Goal: Task Accomplishment & Management: Complete application form

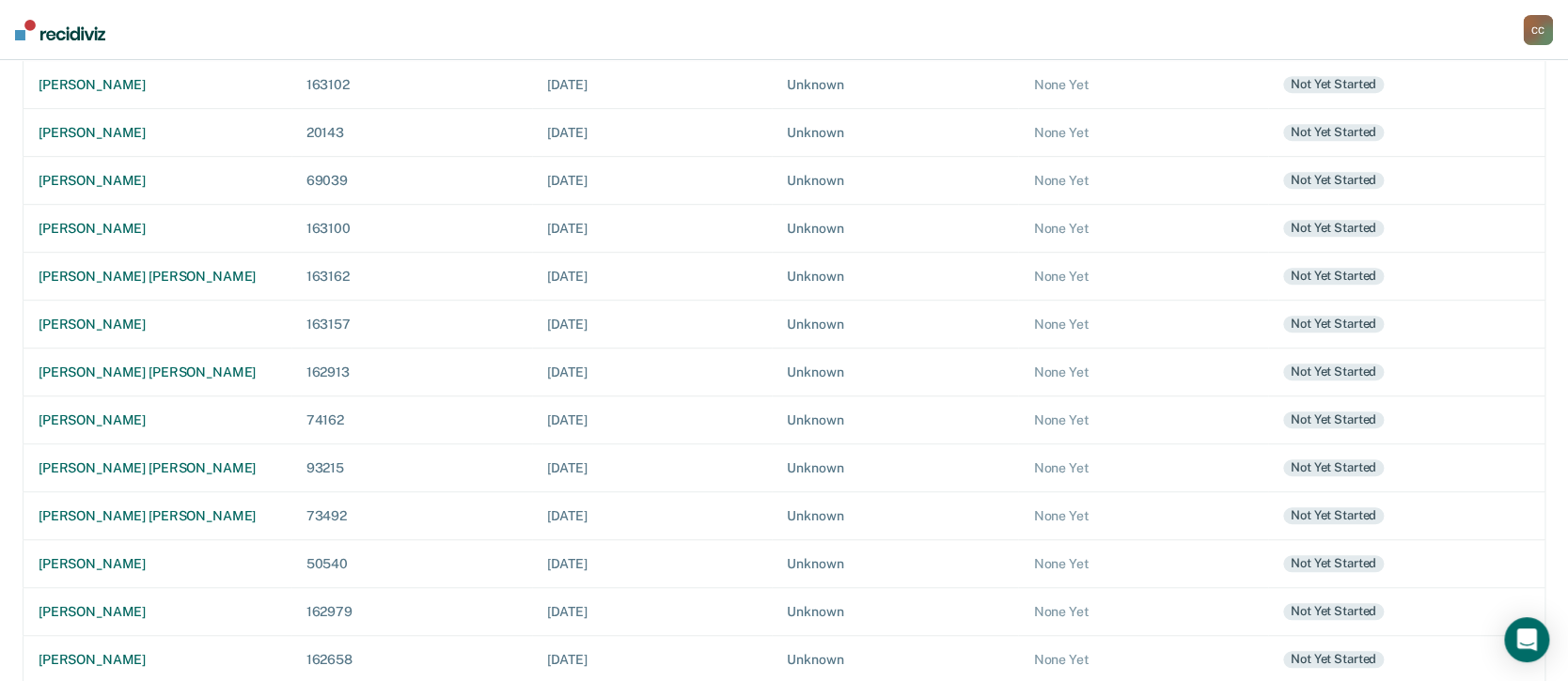
scroll to position [411, 0]
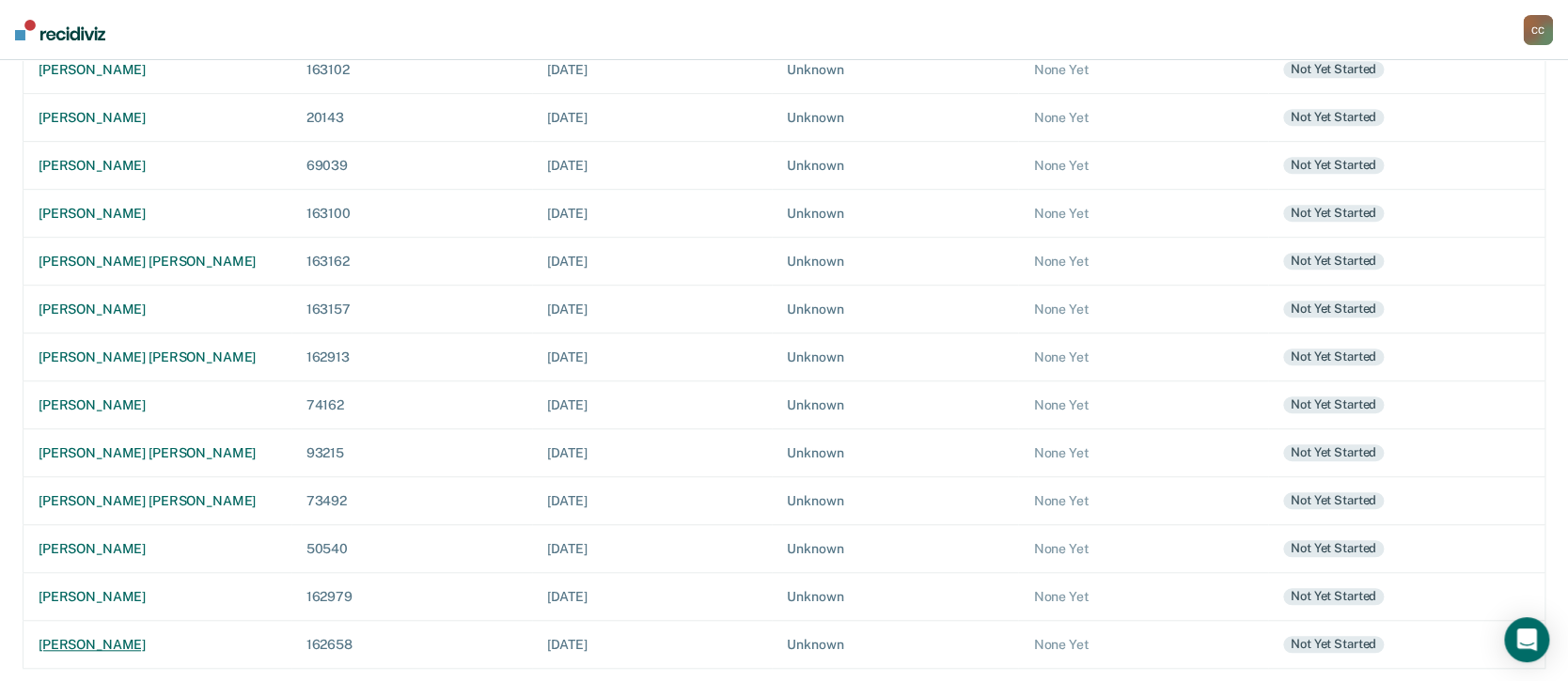
click at [142, 511] on div "[PERSON_NAME]" at bounding box center [157, 645] width 238 height 16
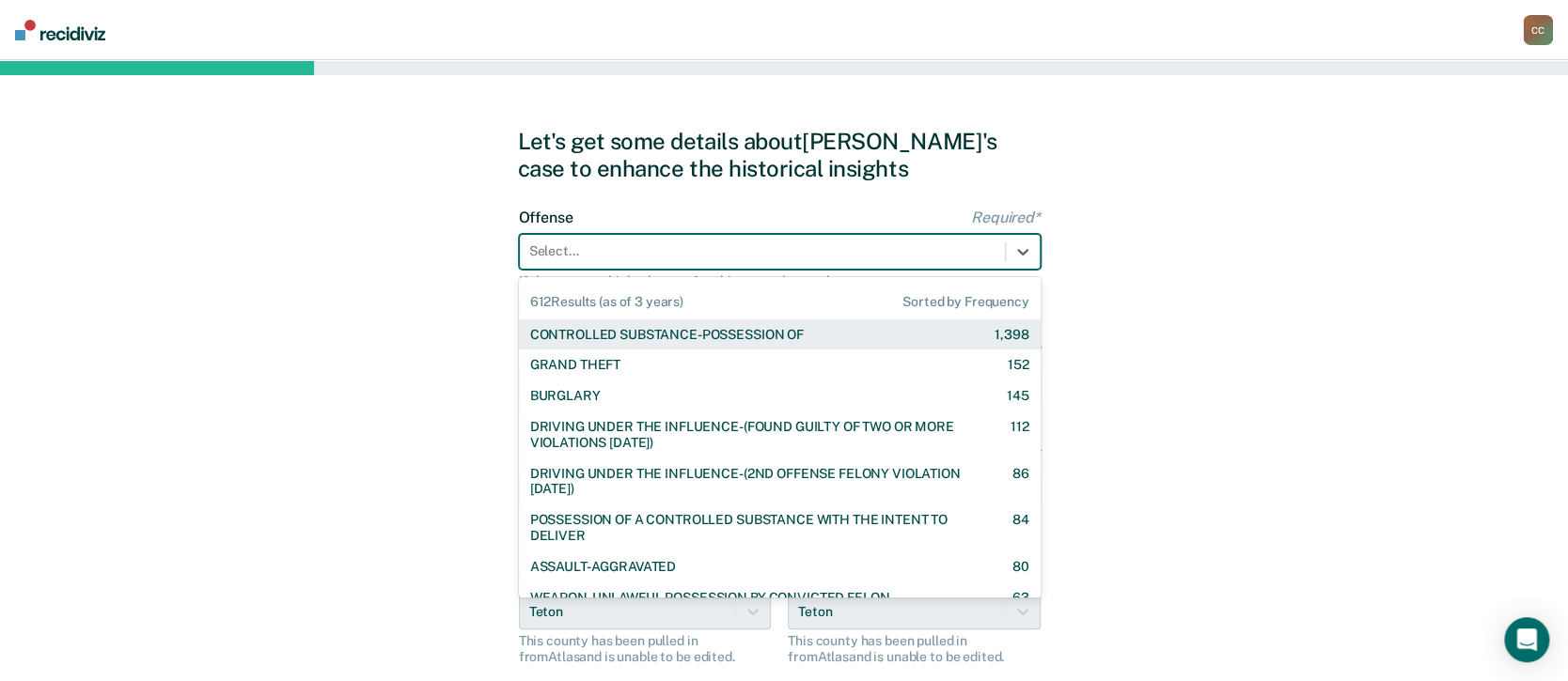
click at [747, 266] on div "Select..." at bounding box center [779, 251] width 521 height 35
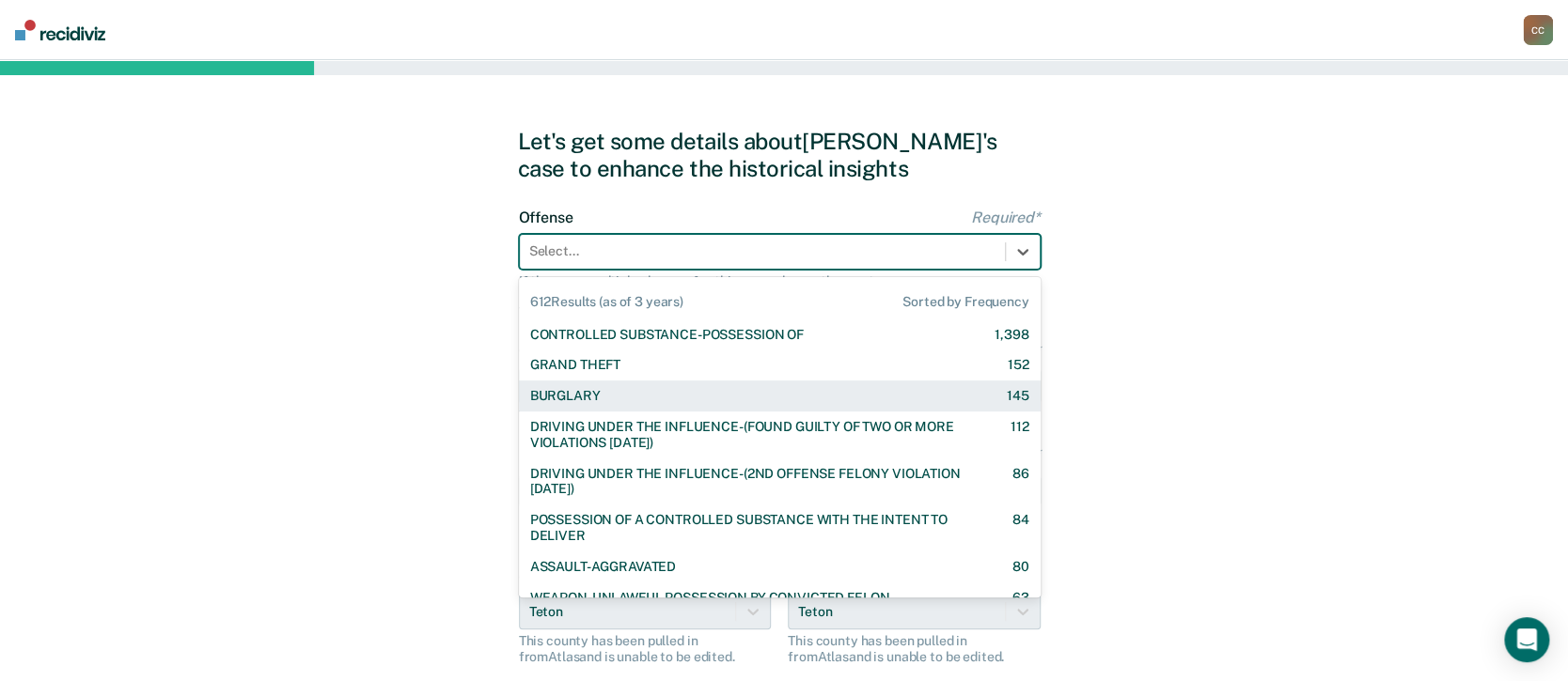
click at [607, 399] on div "BURGLARY 145" at bounding box center [779, 396] width 499 height 16
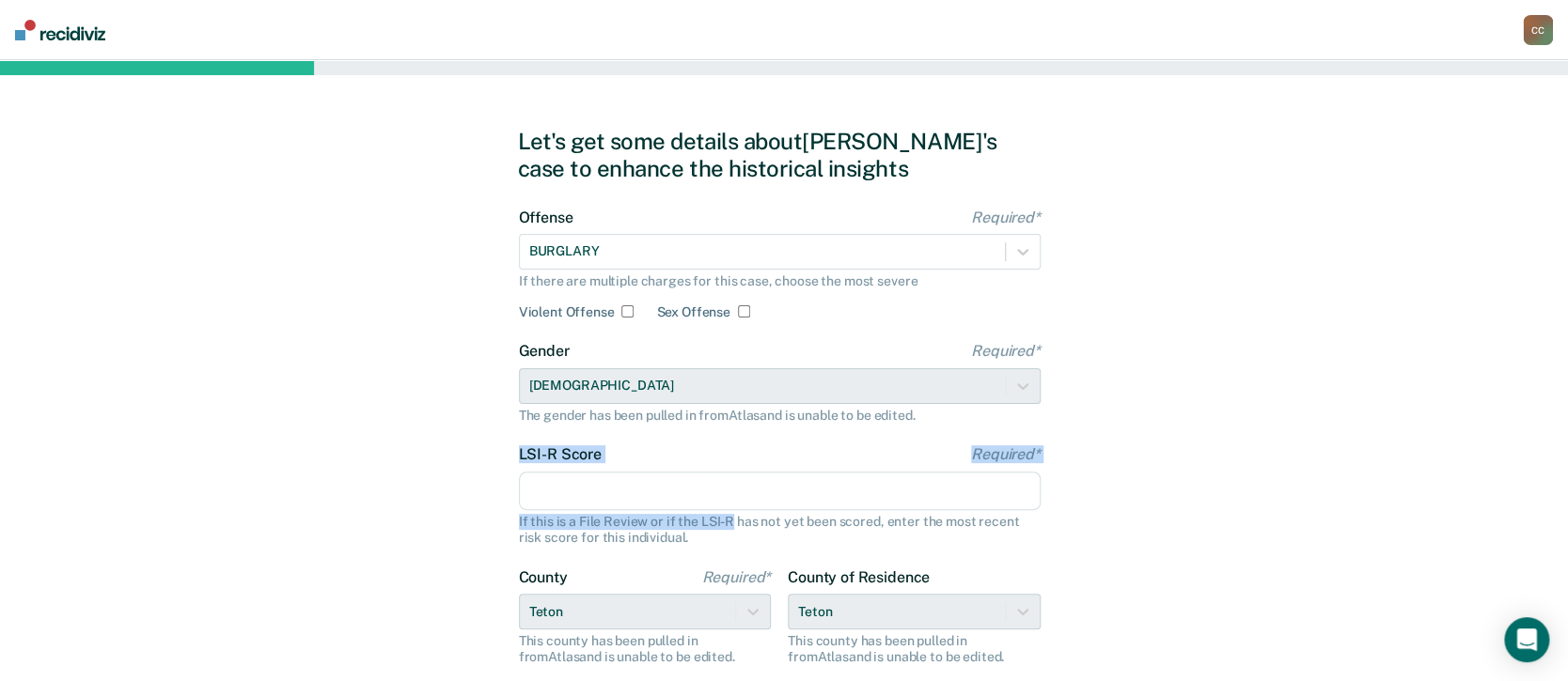
click at [729, 511] on div "LSI-R Score Required* If this is a File Review or if the LSI-R has not yet been…" at bounding box center [779, 495] width 521 height 100
click at [730, 488] on input "LSI-R Score Required*" at bounding box center [779, 490] width 521 height 39
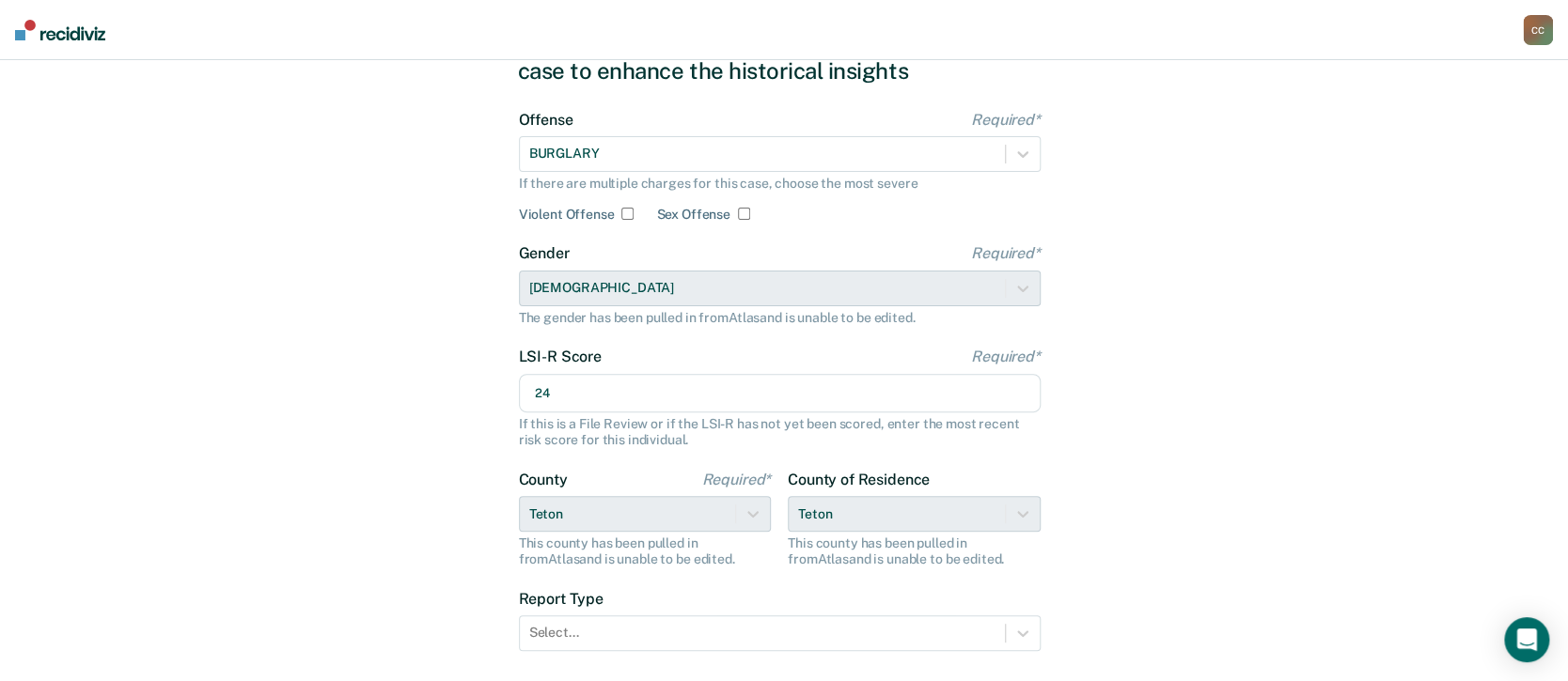
scroll to position [224, 0]
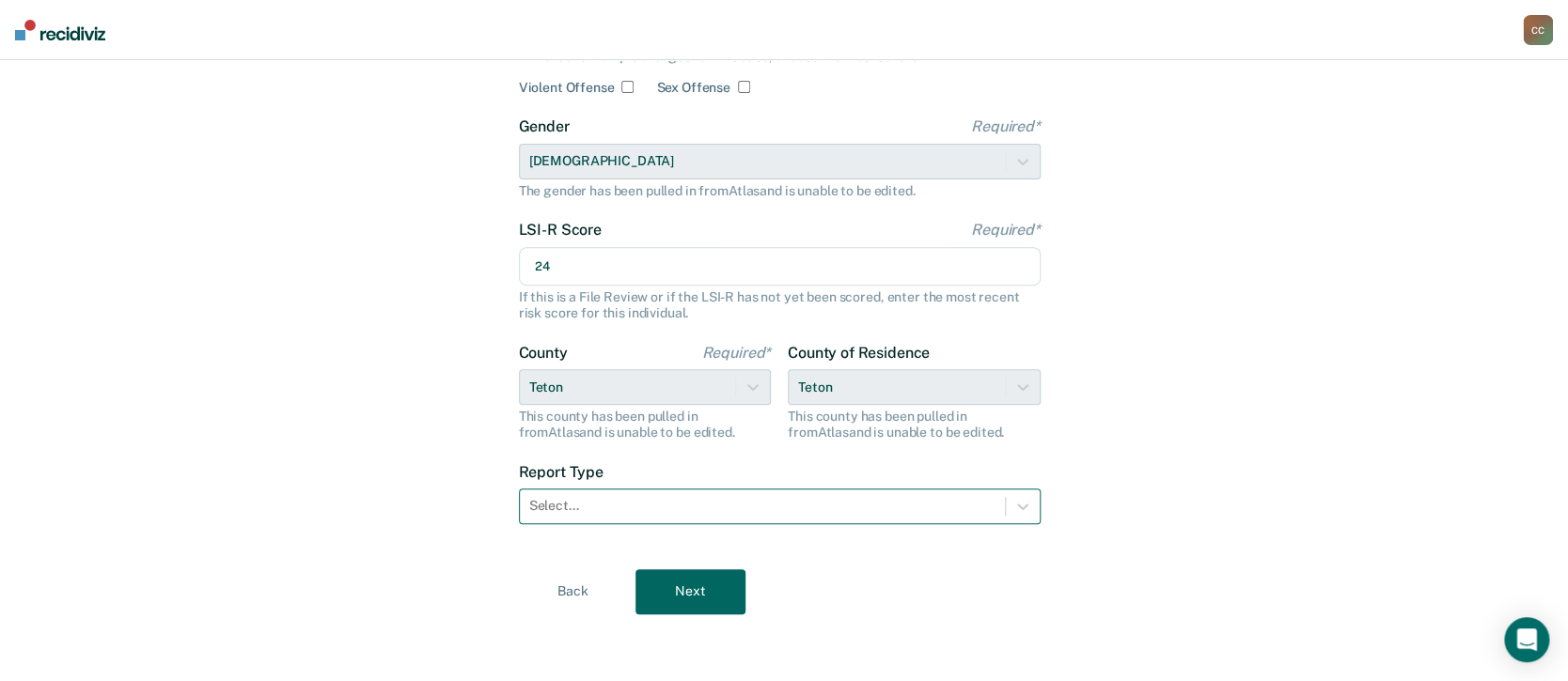
type input "24"
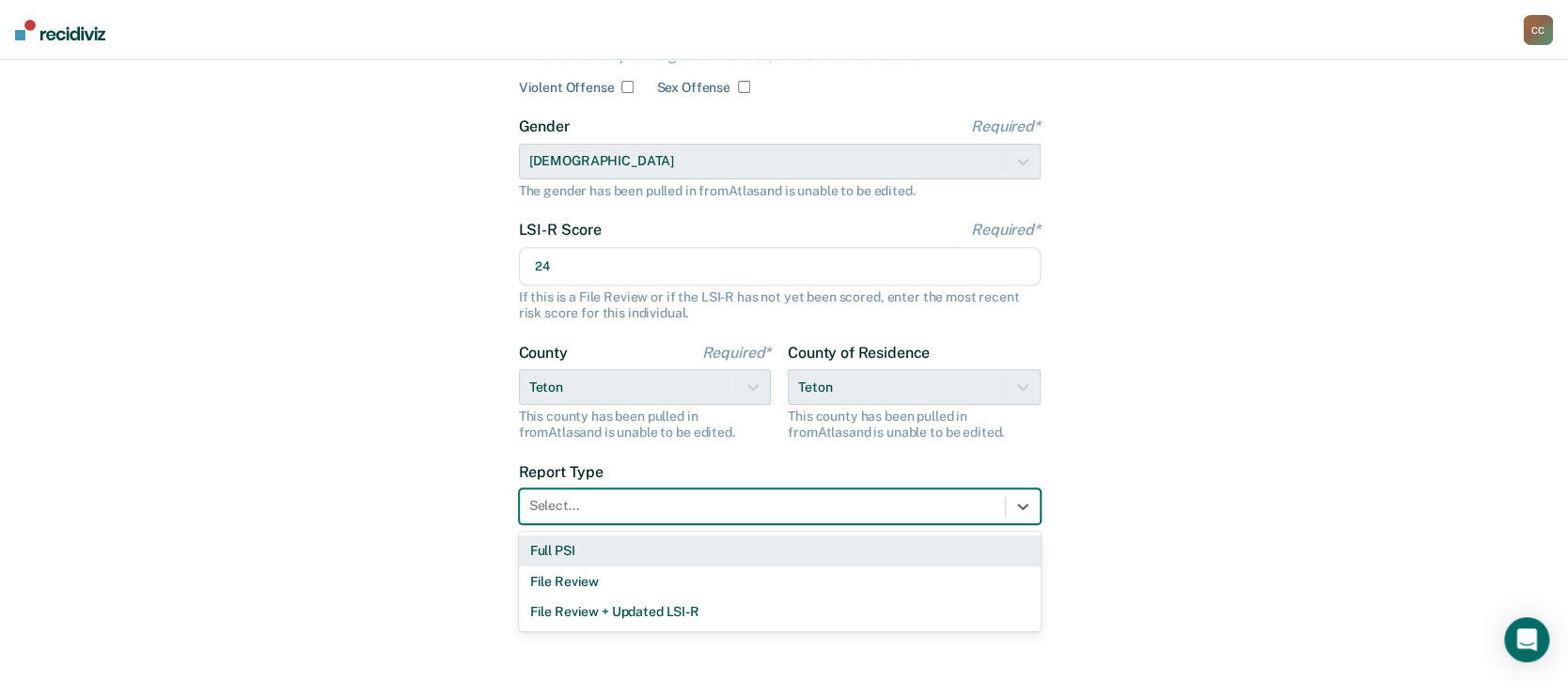
click at [637, 499] on div at bounding box center [762, 506] width 467 height 20
click at [587, 511] on div "Full PSI" at bounding box center [779, 551] width 521 height 31
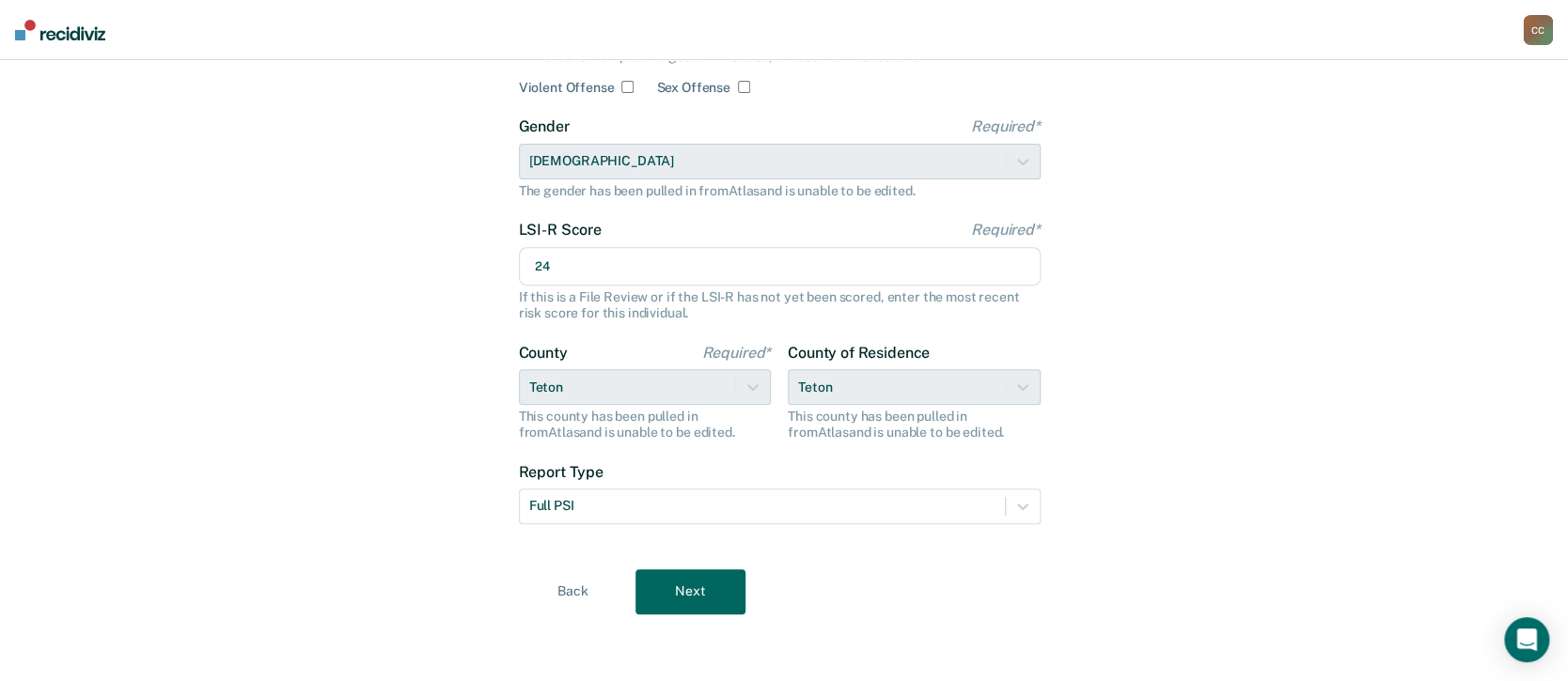
click at [678, 511] on button "Next" at bounding box center [690, 591] width 110 height 45
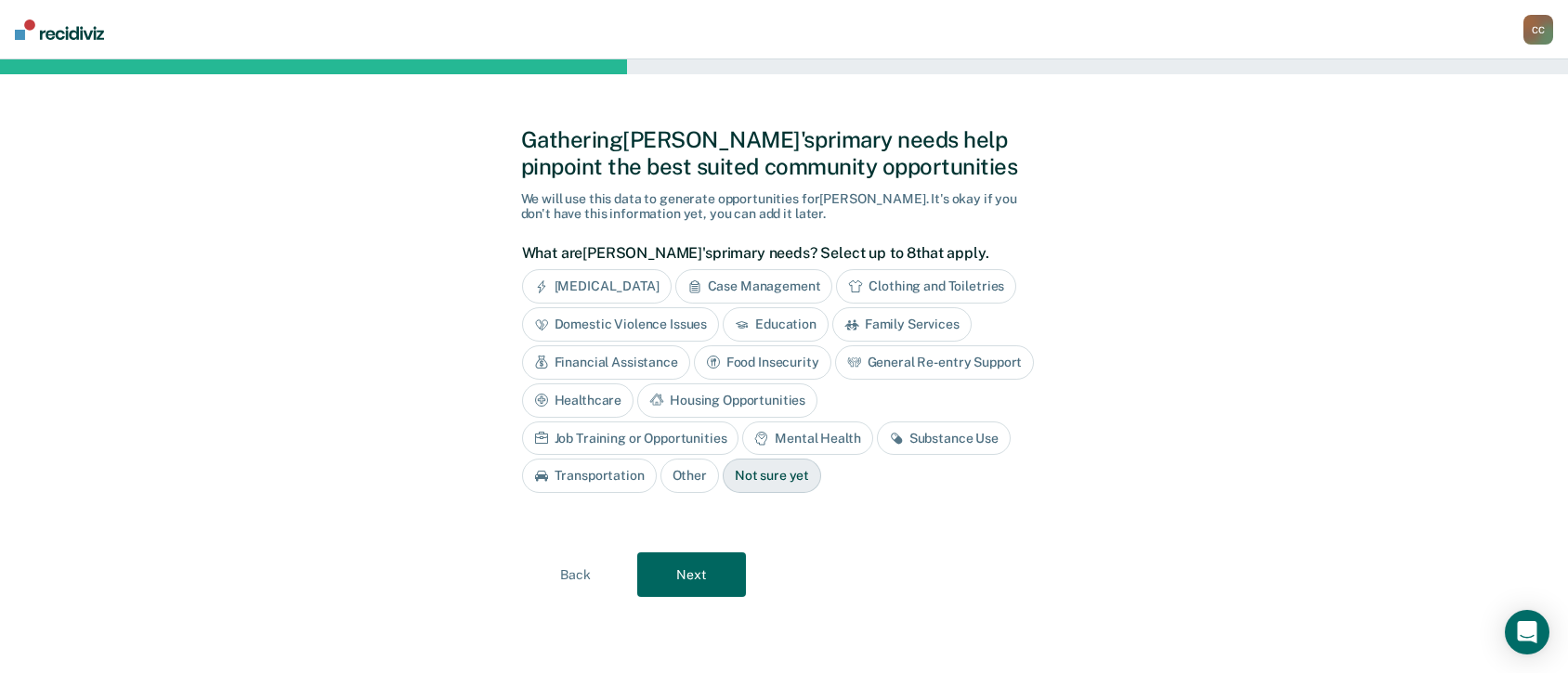
click at [742, 435] on div "Mental Health" at bounding box center [807, 438] width 130 height 34
click at [899, 439] on div "Substance Use" at bounding box center [965, 438] width 134 height 34
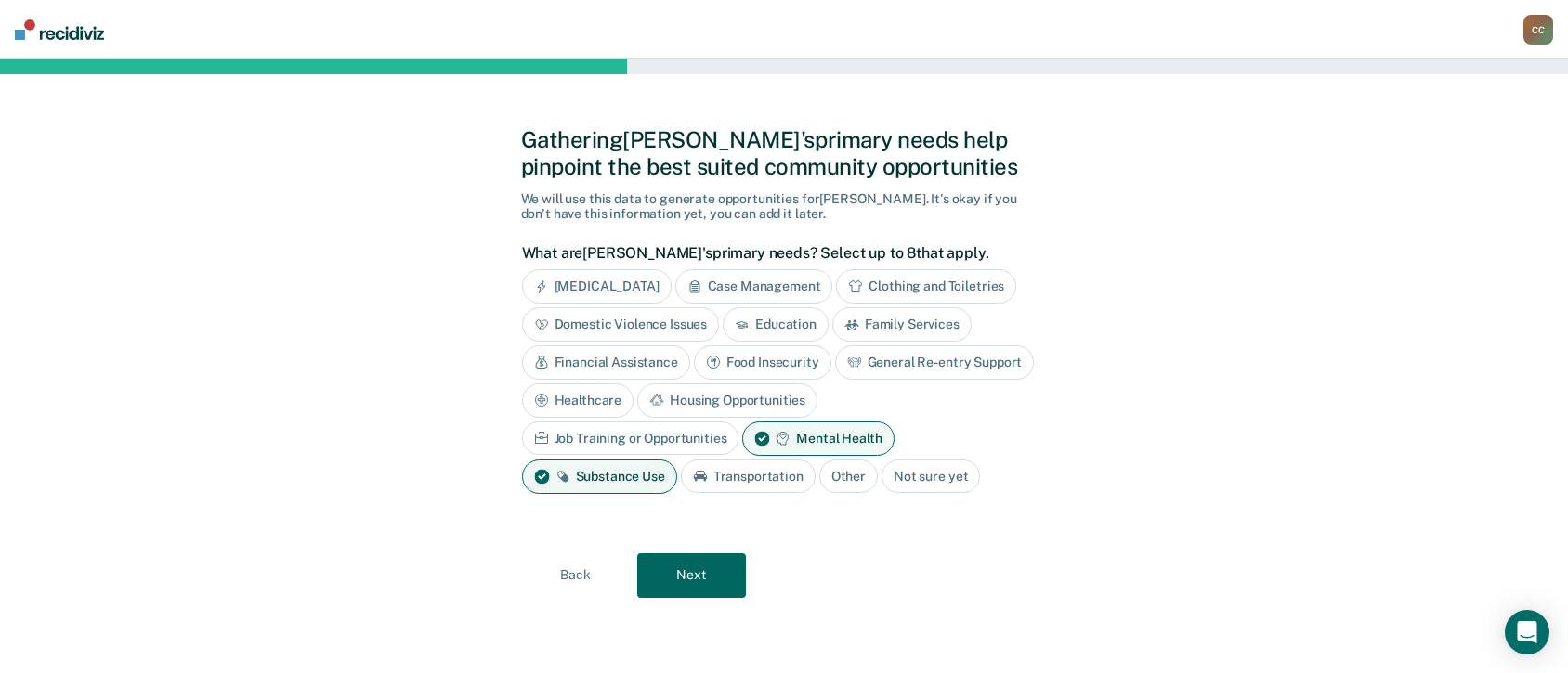
click at [706, 505] on button "Next" at bounding box center [691, 576] width 109 height 44
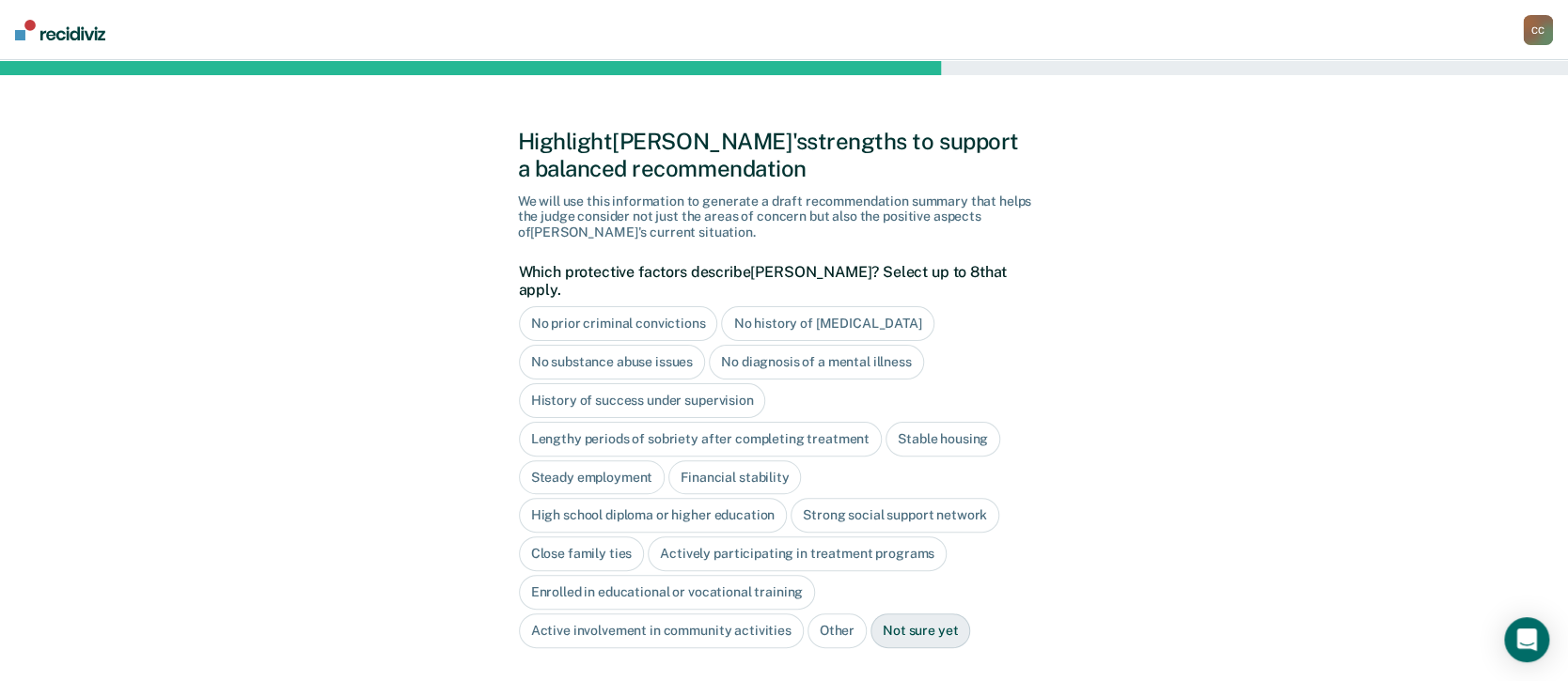
click at [904, 511] on div "Not sure yet" at bounding box center [920, 631] width 100 height 34
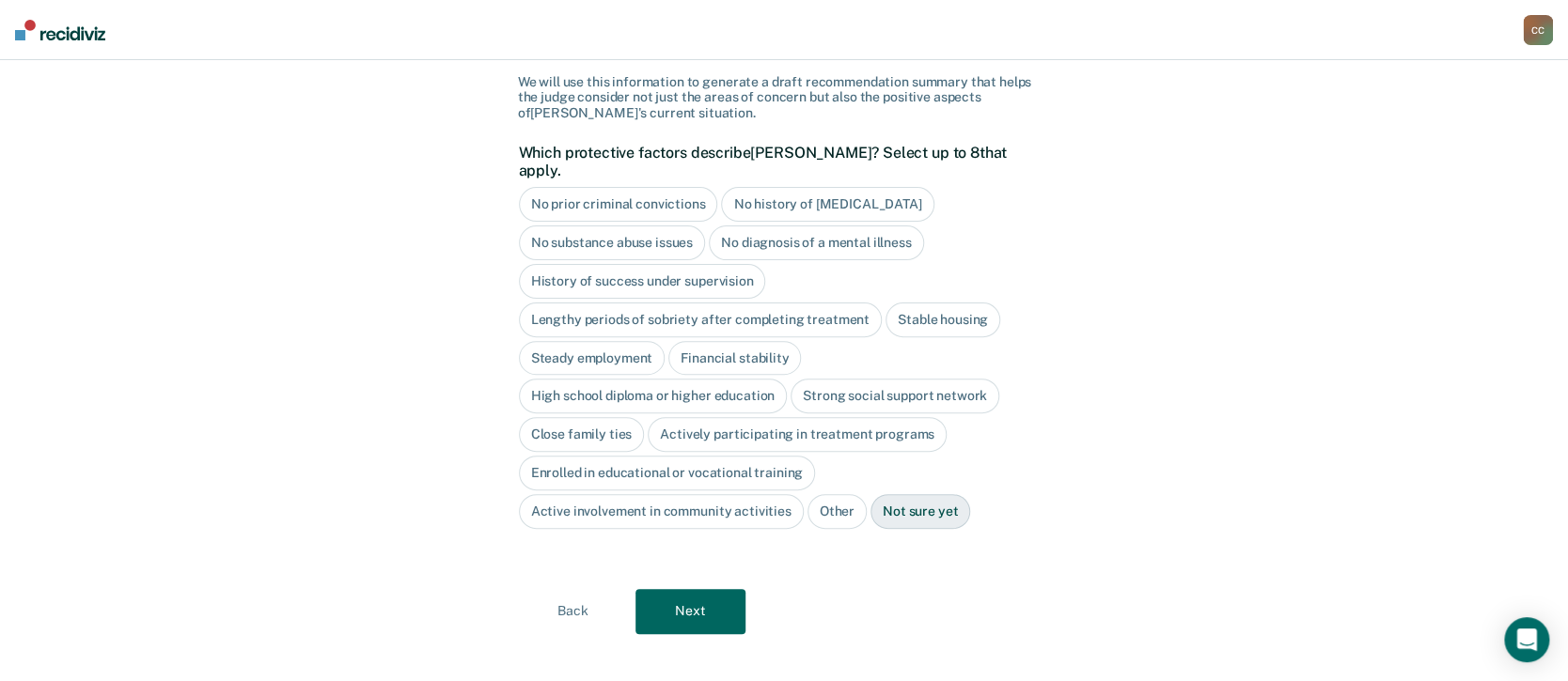
click at [686, 511] on button "Next" at bounding box center [690, 611] width 110 height 45
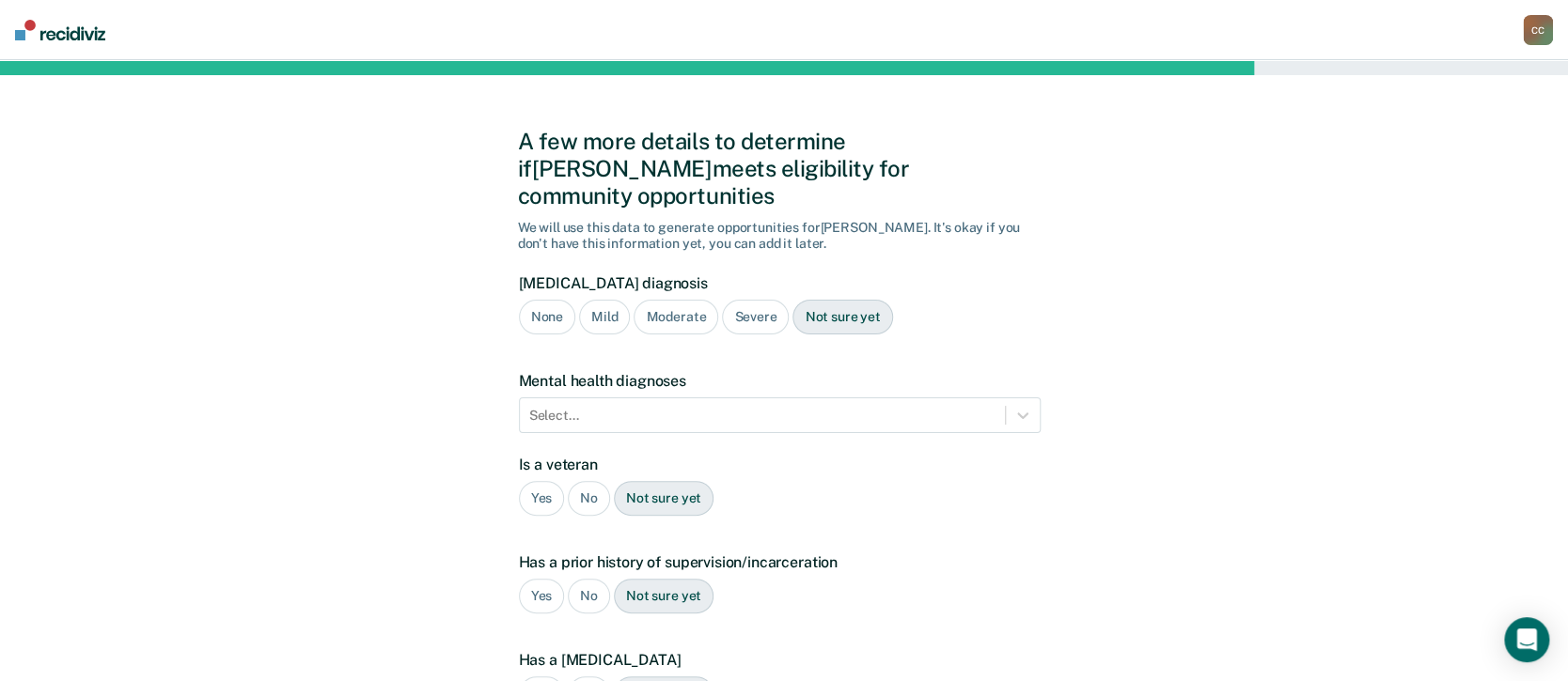
click at [546, 300] on div "None" at bounding box center [546, 317] width 57 height 34
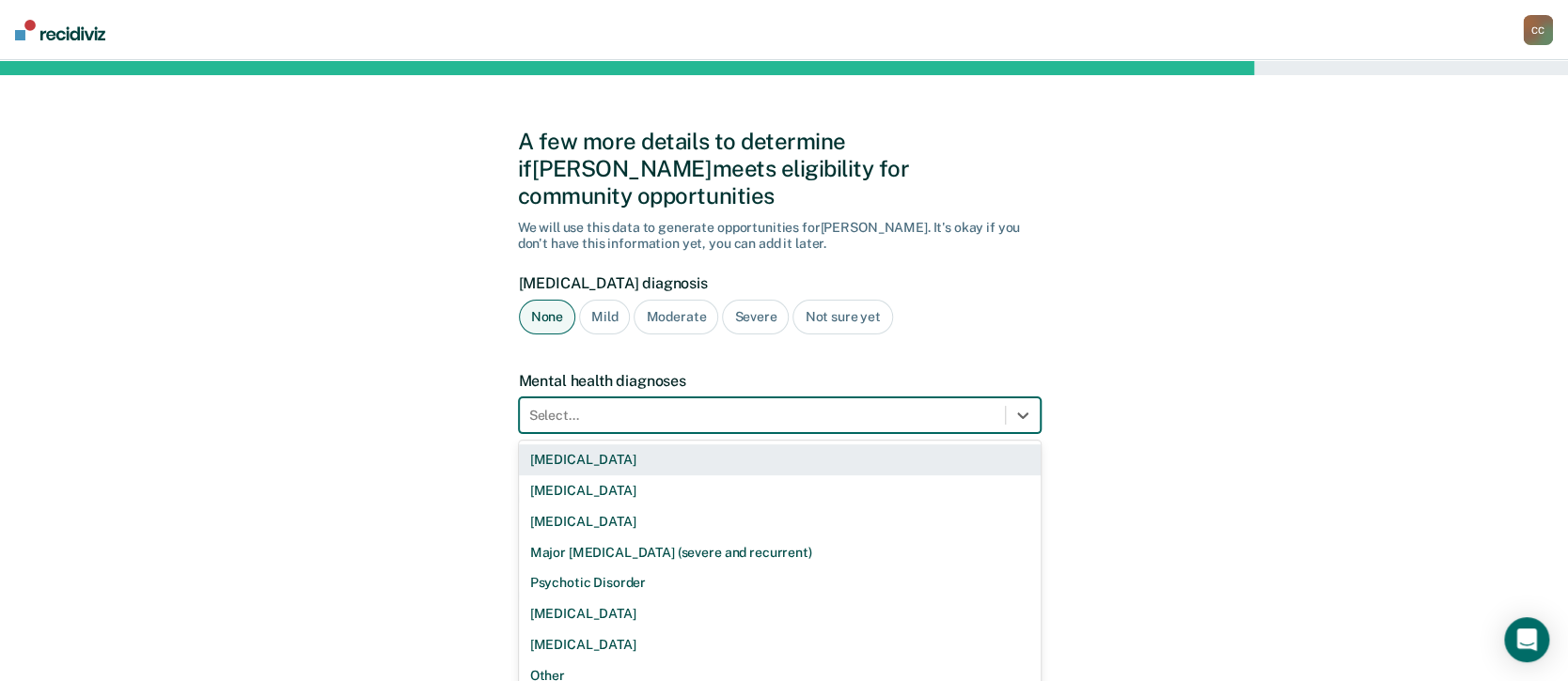
click at [581, 402] on div "Select..." at bounding box center [762, 416] width 485 height 27
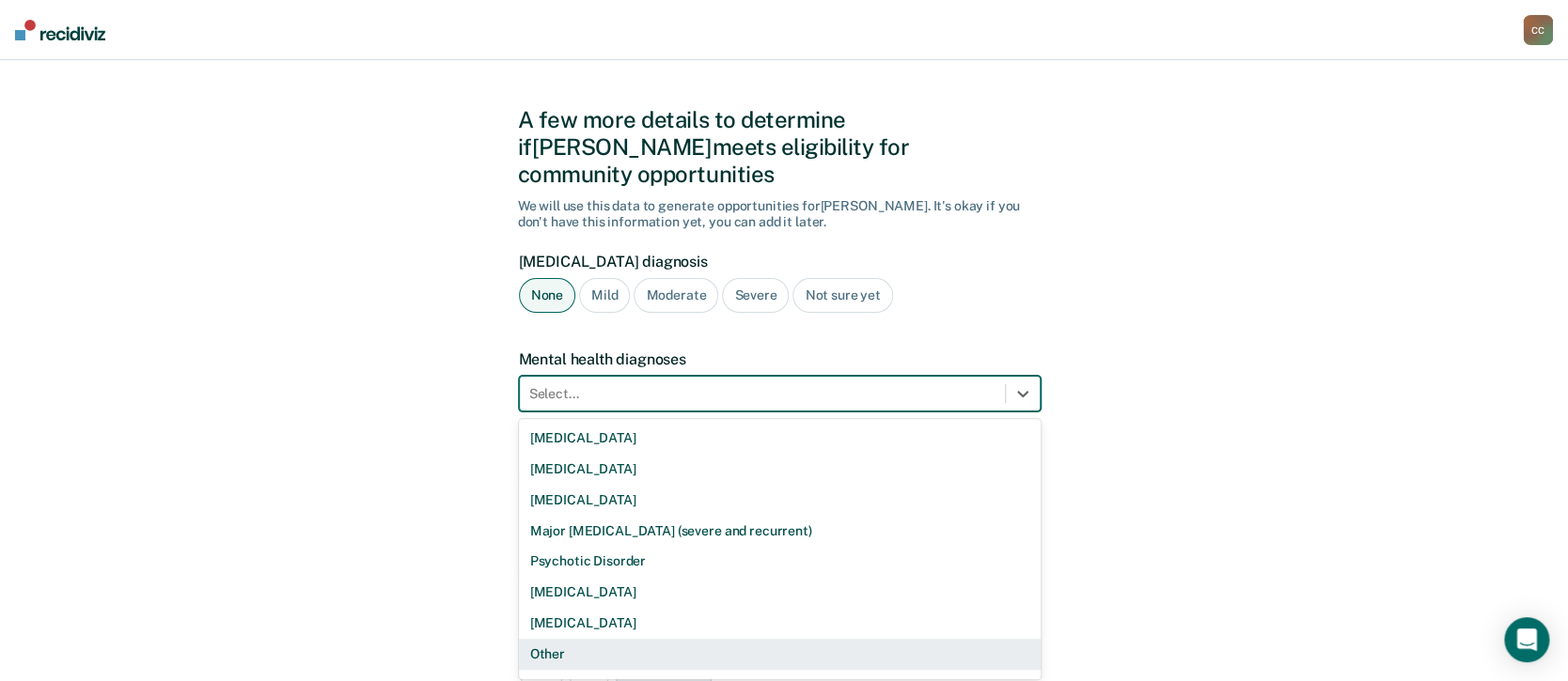
click at [562, 511] on div "Other" at bounding box center [779, 654] width 521 height 31
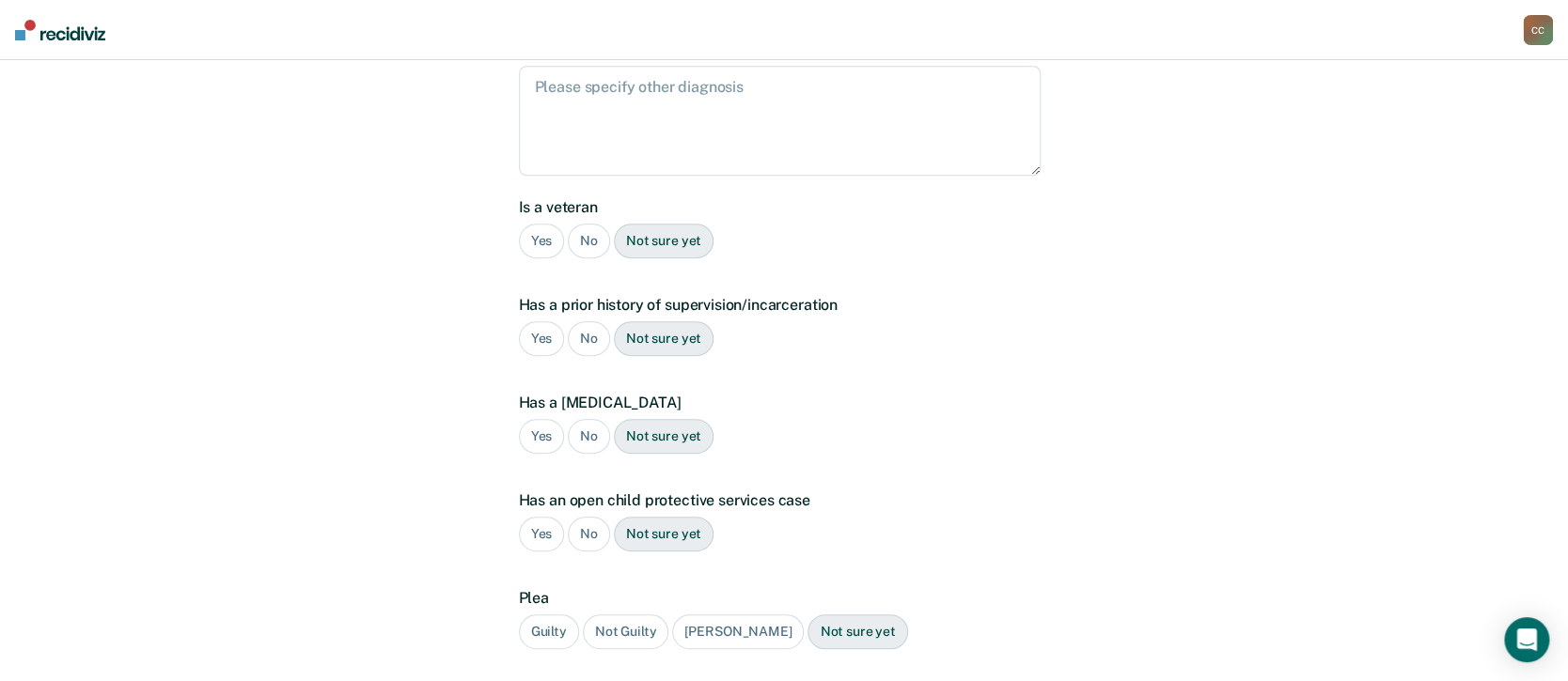
scroll to position [397, 0]
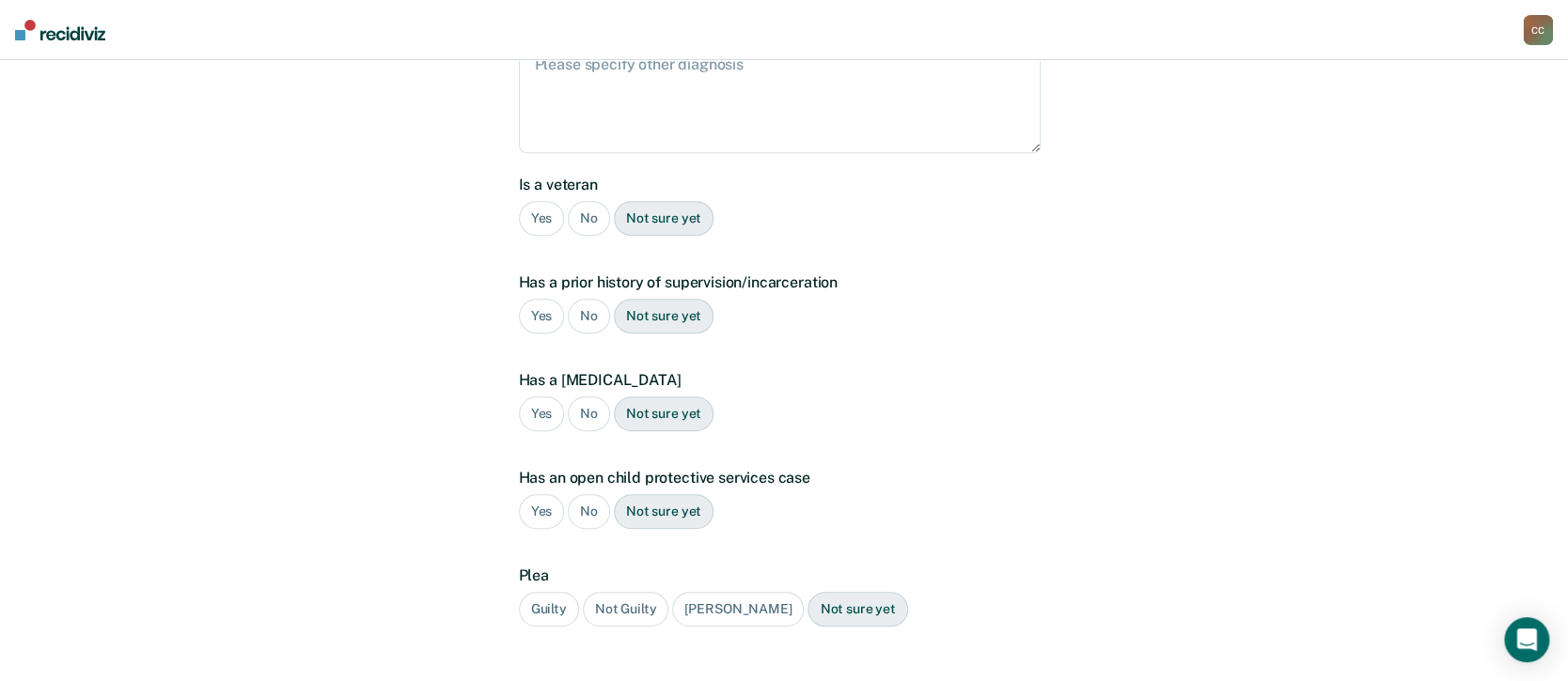
click at [590, 201] on div "No" at bounding box center [588, 218] width 42 height 34
click at [549, 299] on div "Yes" at bounding box center [542, 316] width 46 height 34
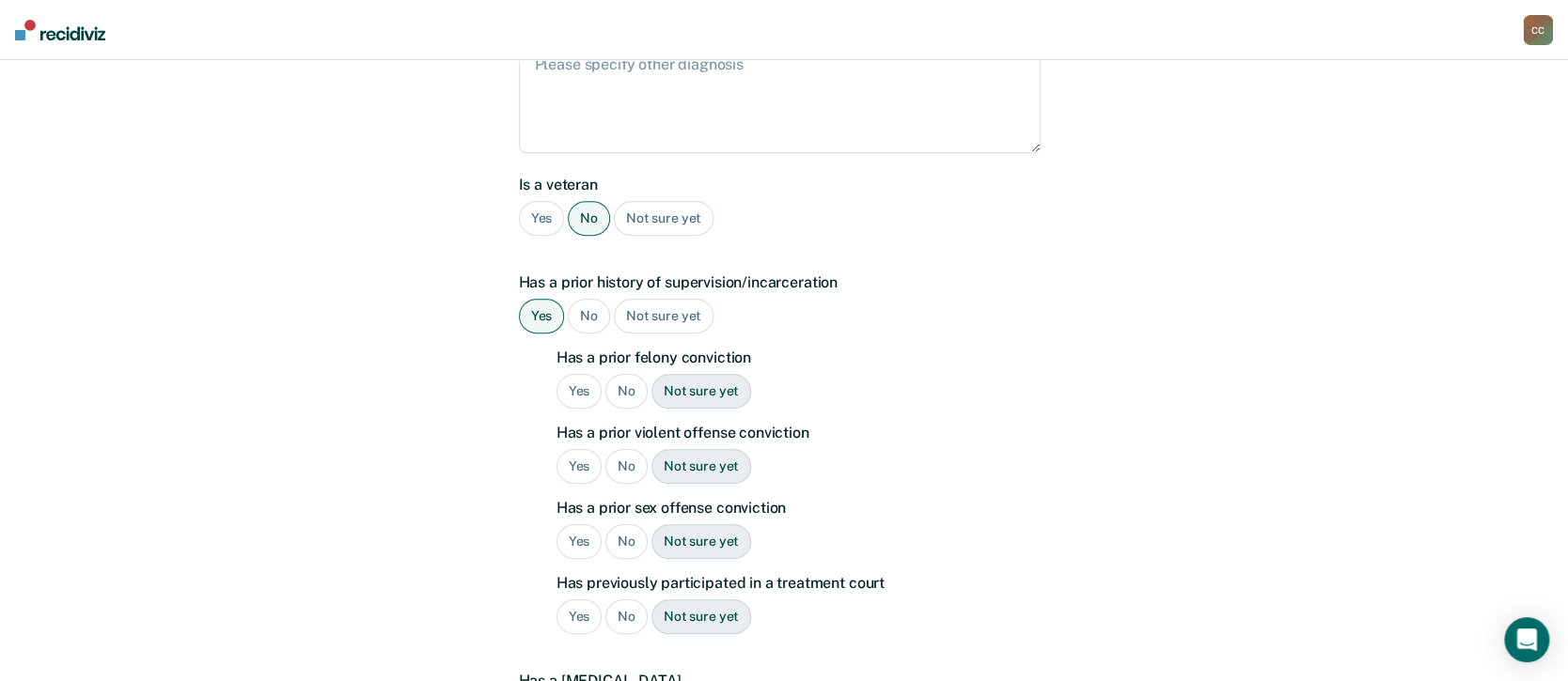
click at [577, 374] on div "Yes" at bounding box center [580, 391] width 46 height 34
click at [574, 449] on div "Yes" at bounding box center [580, 466] width 46 height 34
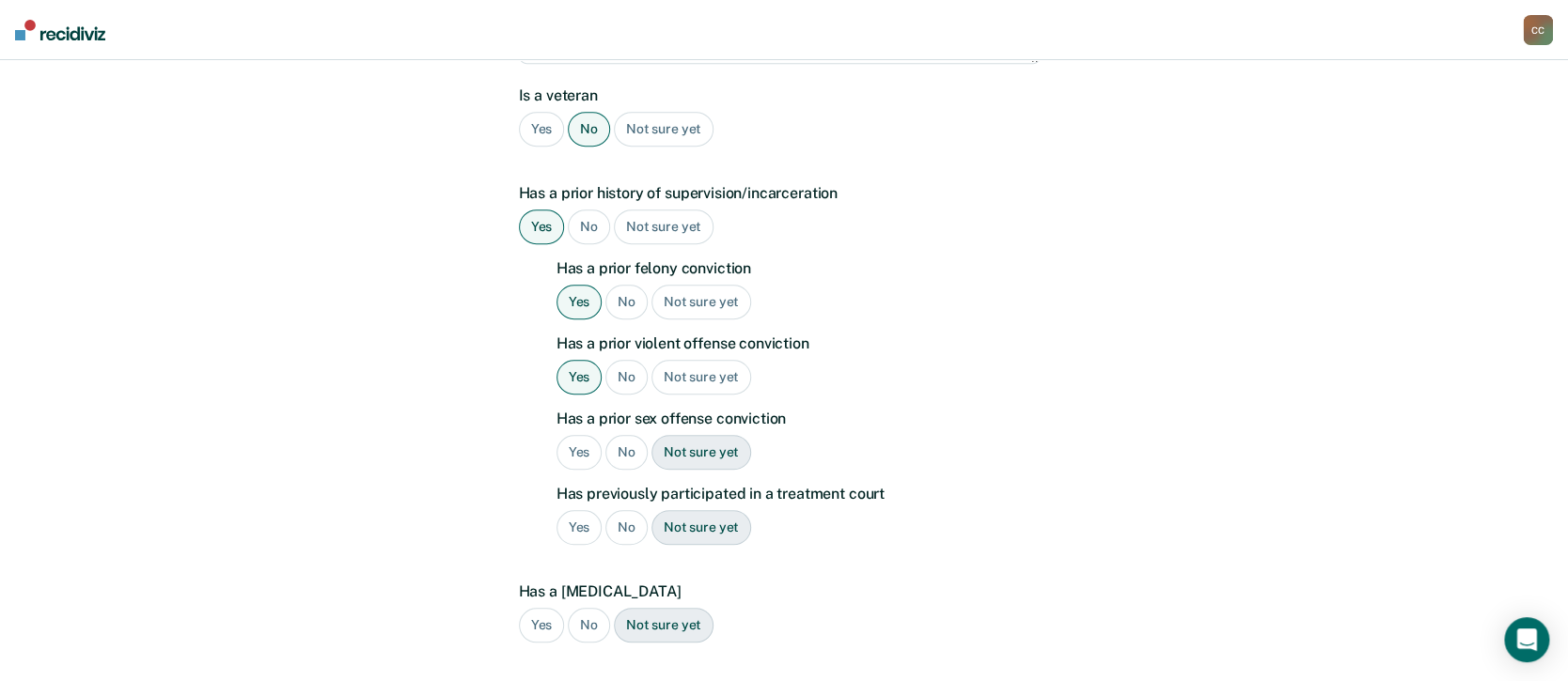
scroll to position [522, 0]
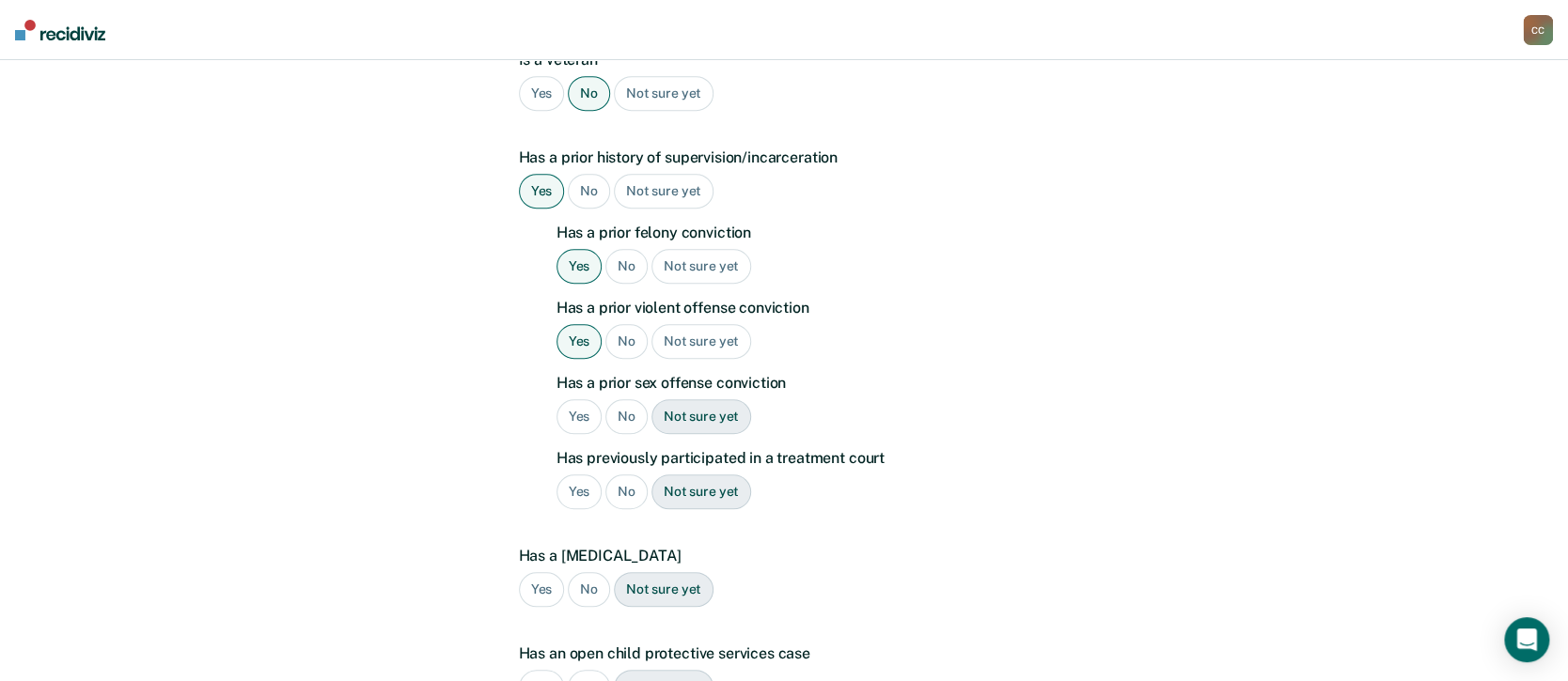
click at [624, 399] on div "No" at bounding box center [627, 417] width 42 height 34
click at [629, 474] on div "No" at bounding box center [627, 491] width 42 height 34
click at [590, 511] on div "No" at bounding box center [588, 589] width 42 height 34
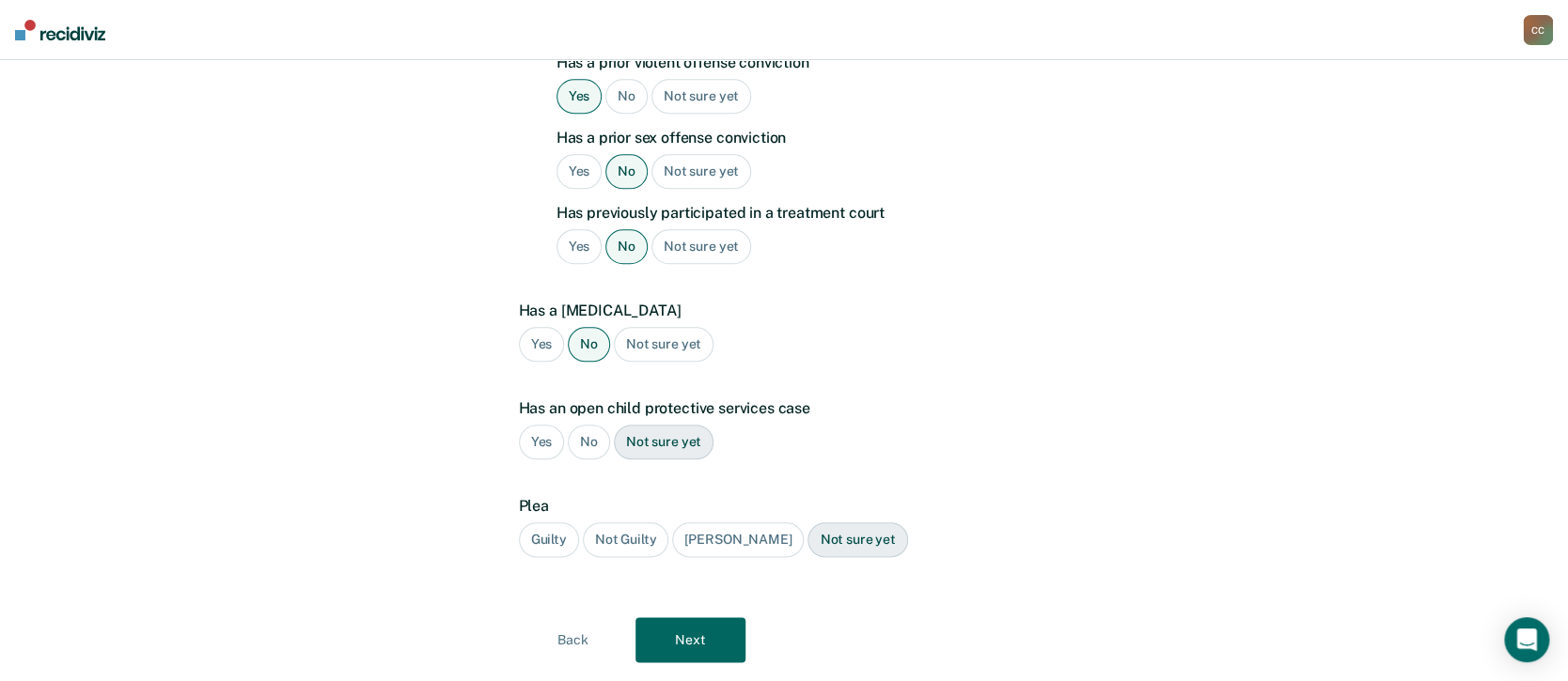
scroll to position [773, 0]
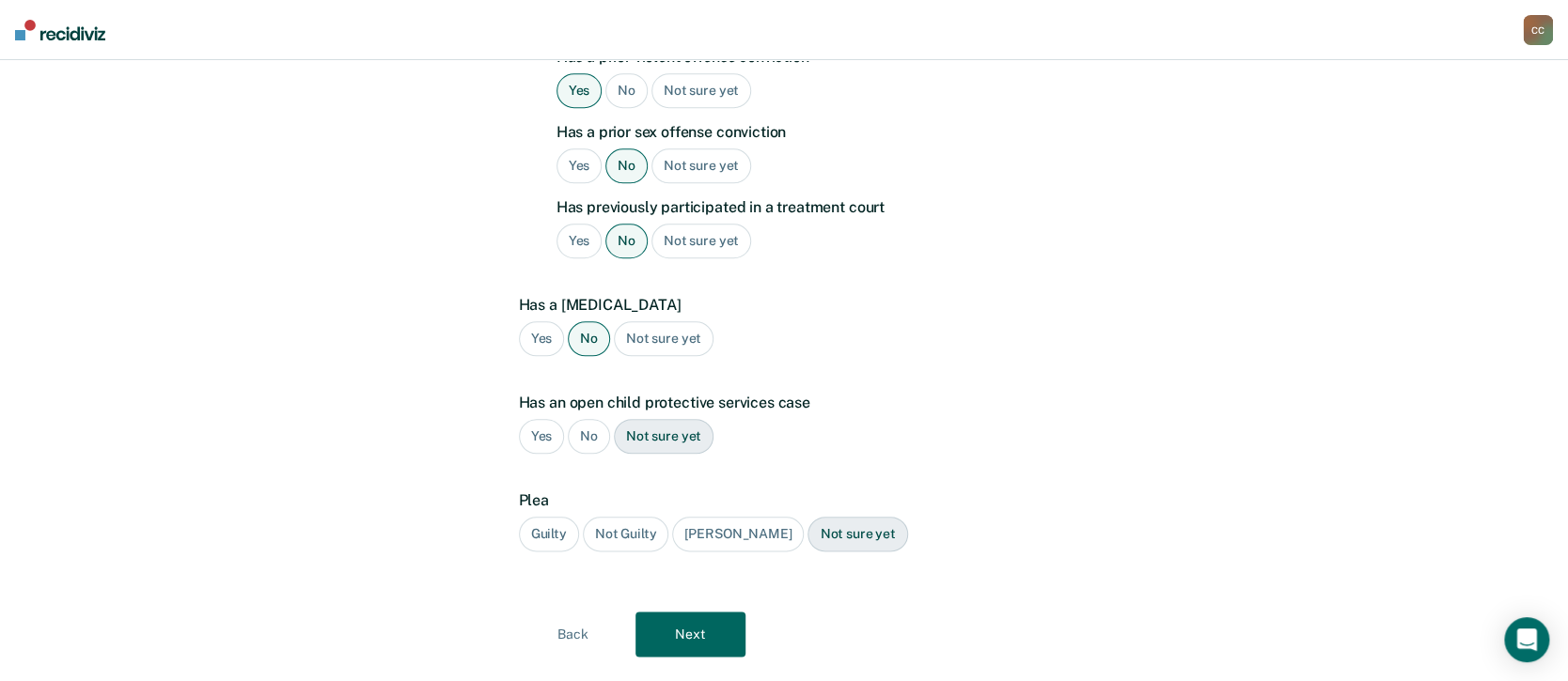
click at [592, 419] on div "No" at bounding box center [588, 436] width 42 height 34
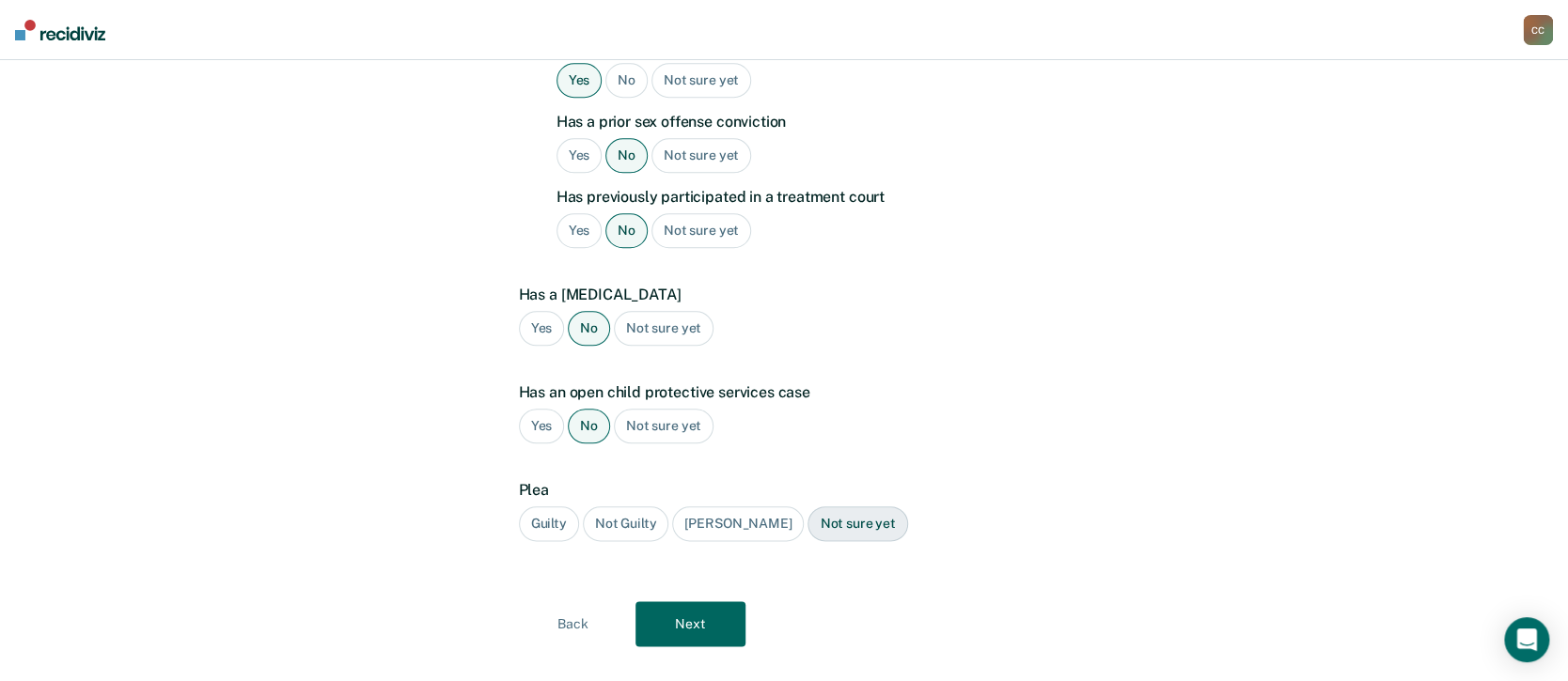
scroll to position [786, 0]
click at [545, 504] on div "Guilty" at bounding box center [548, 521] width 60 height 34
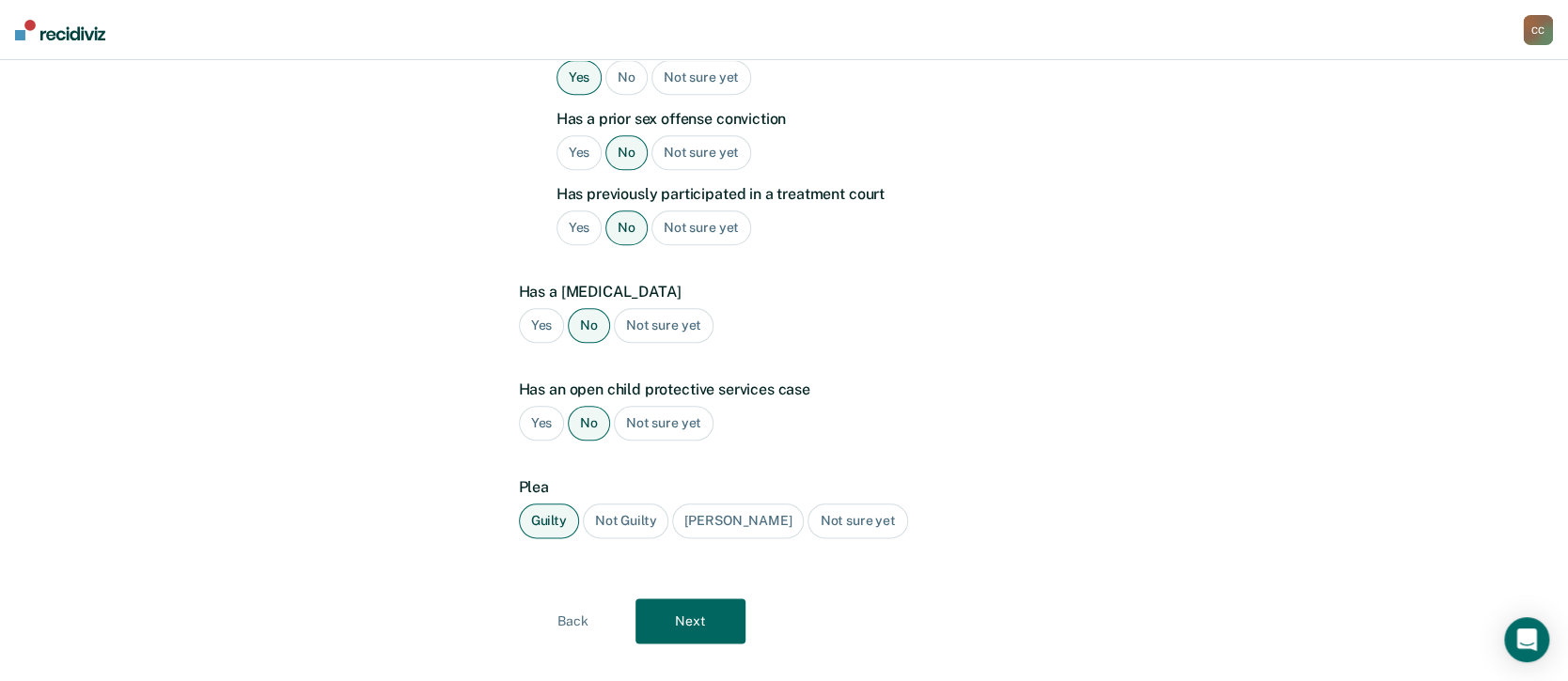
click at [707, 511] on button "Next" at bounding box center [690, 621] width 110 height 45
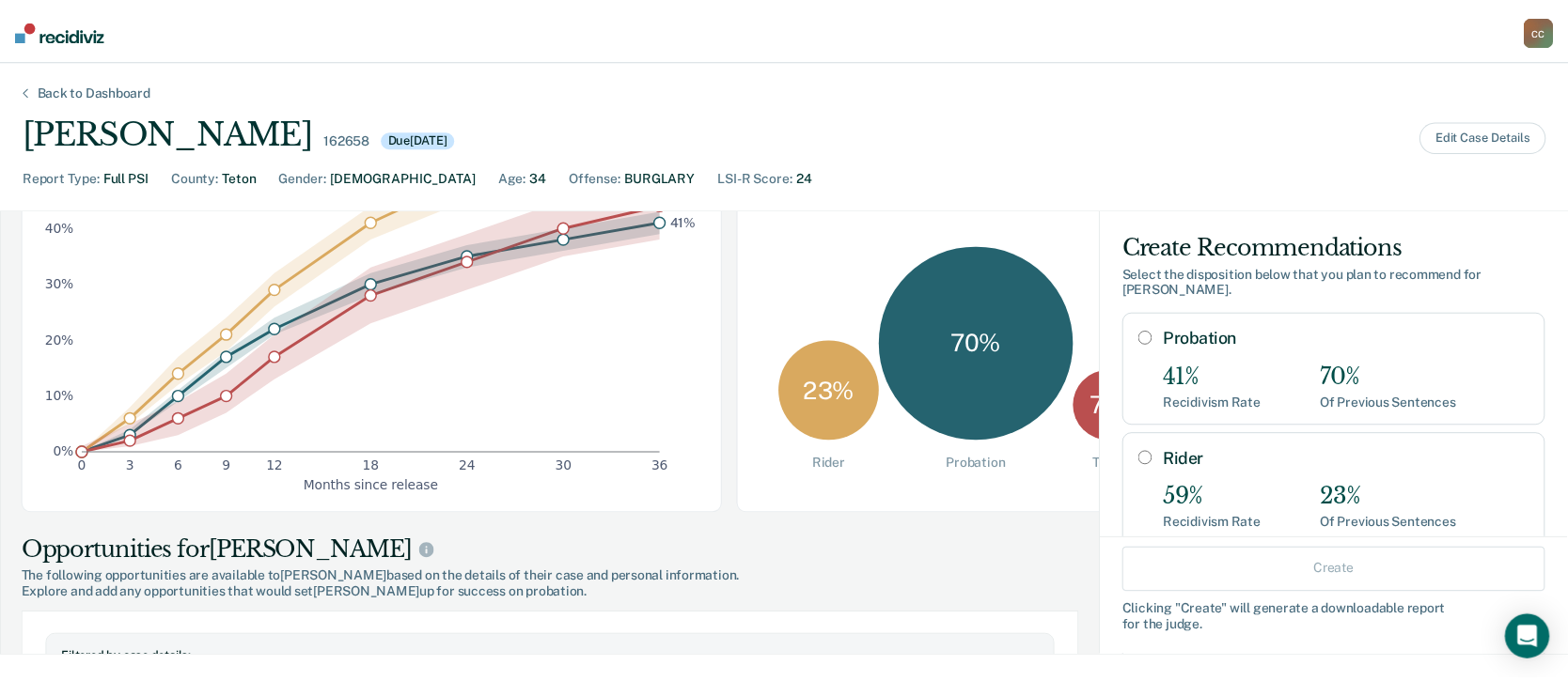
scroll to position [125, 0]
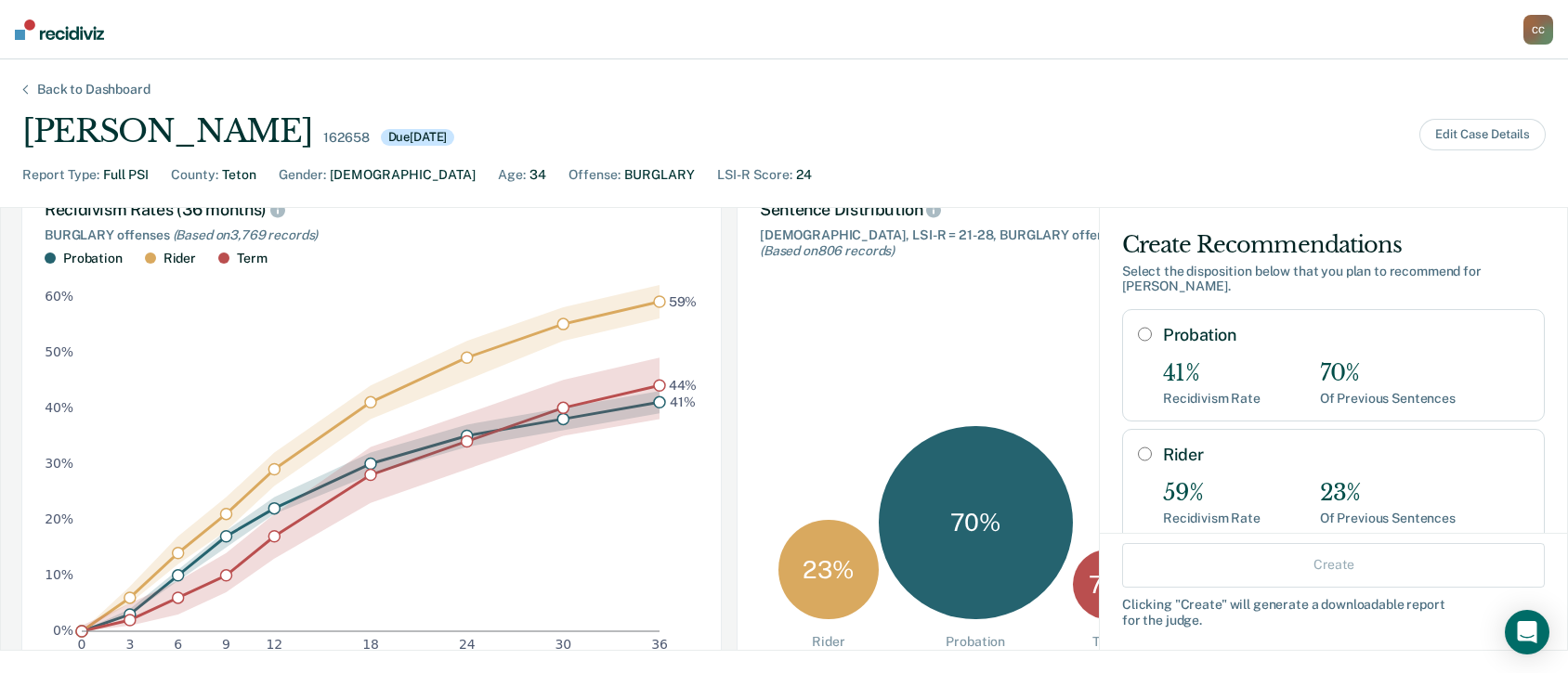
click at [1138, 330] on input "Probation" at bounding box center [1145, 334] width 14 height 15
radio input "true"
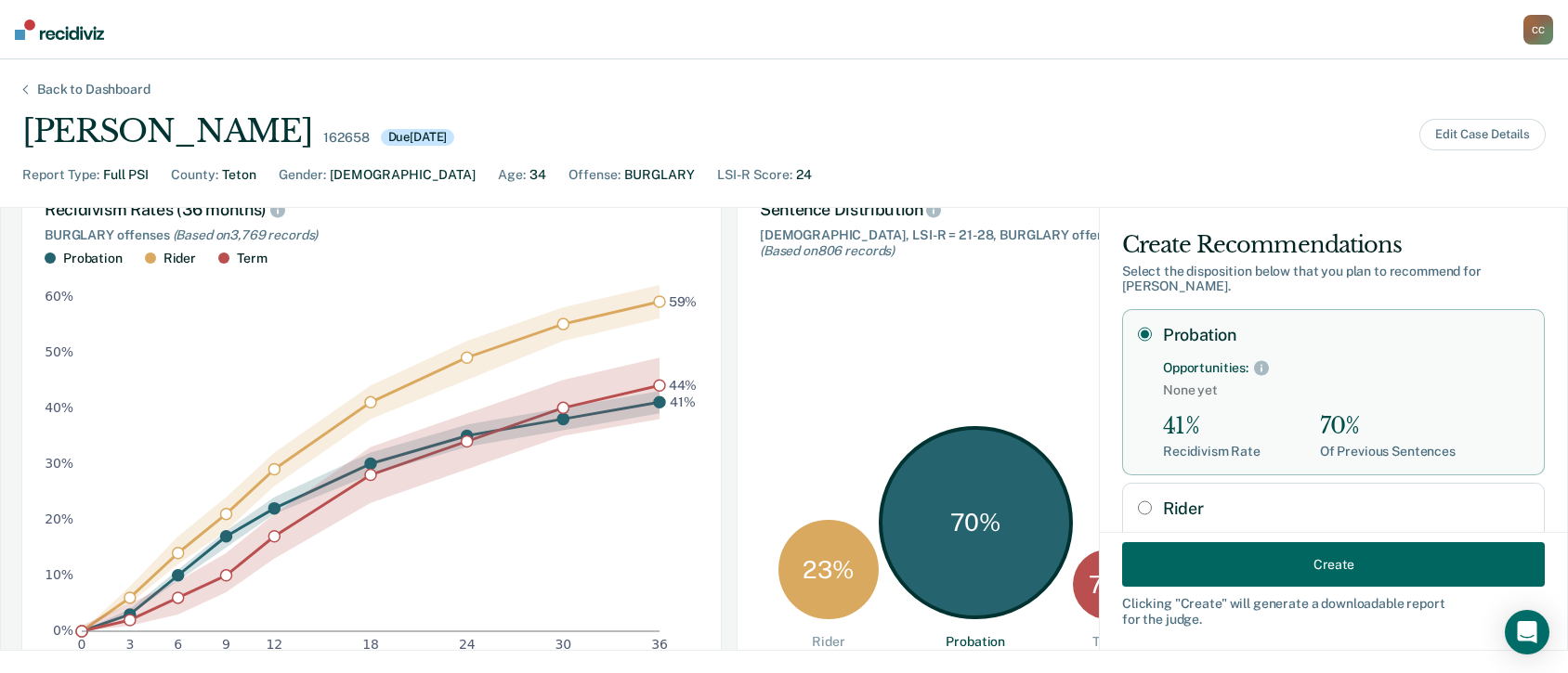
click at [1175, 505] on button "Create" at bounding box center [1333, 564] width 422 height 44
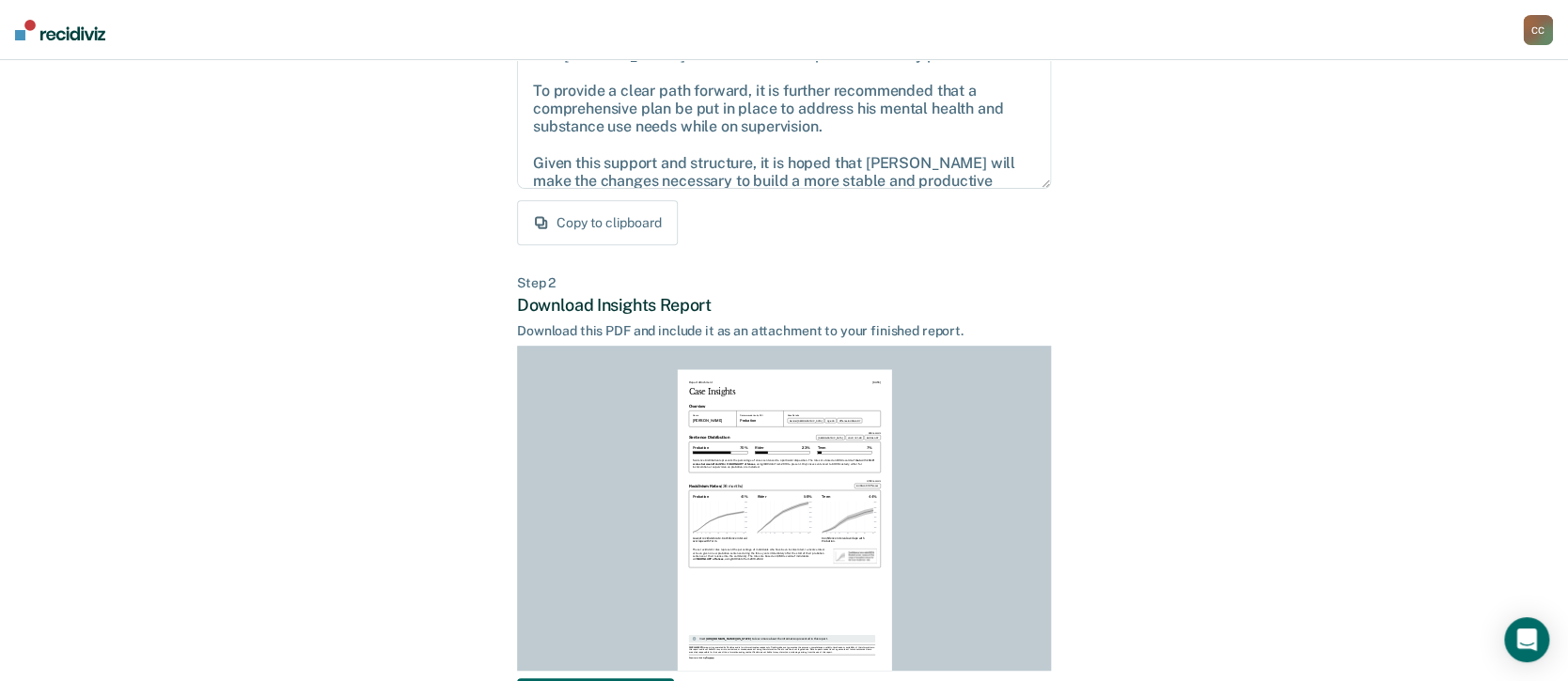
scroll to position [390, 0]
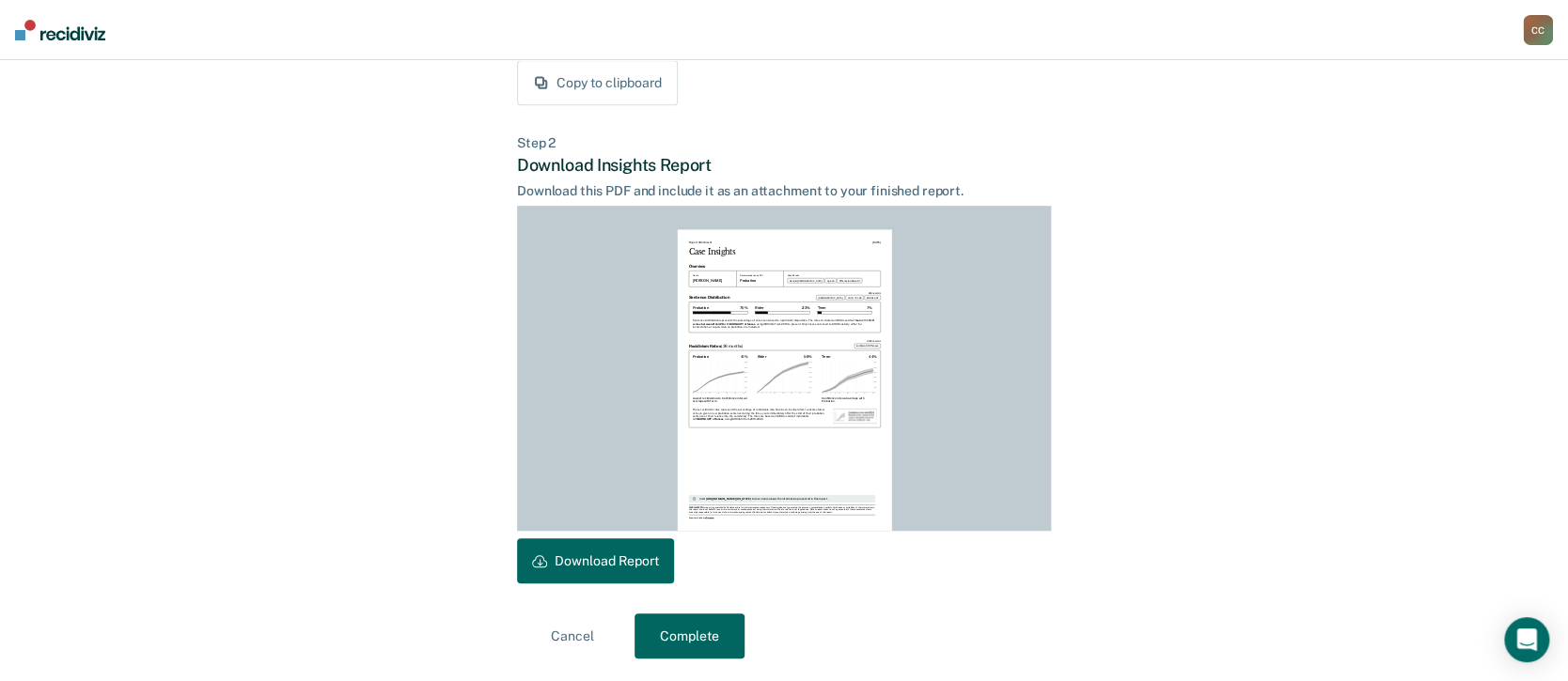
click at [616, 511] on button "Download Report" at bounding box center [595, 560] width 157 height 45
click at [715, 511] on button "Complete" at bounding box center [689, 636] width 110 height 45
click at [713, 511] on button "Complete" at bounding box center [689, 636] width 110 height 45
